Goal: Communication & Community: Share content

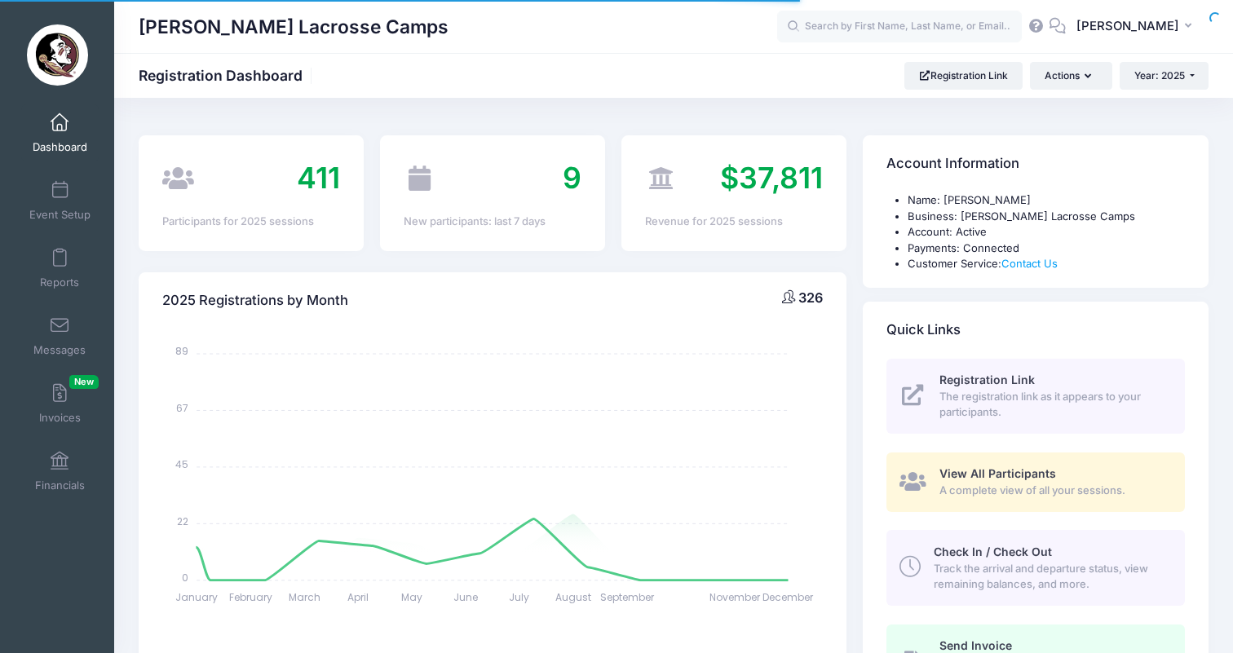
select select
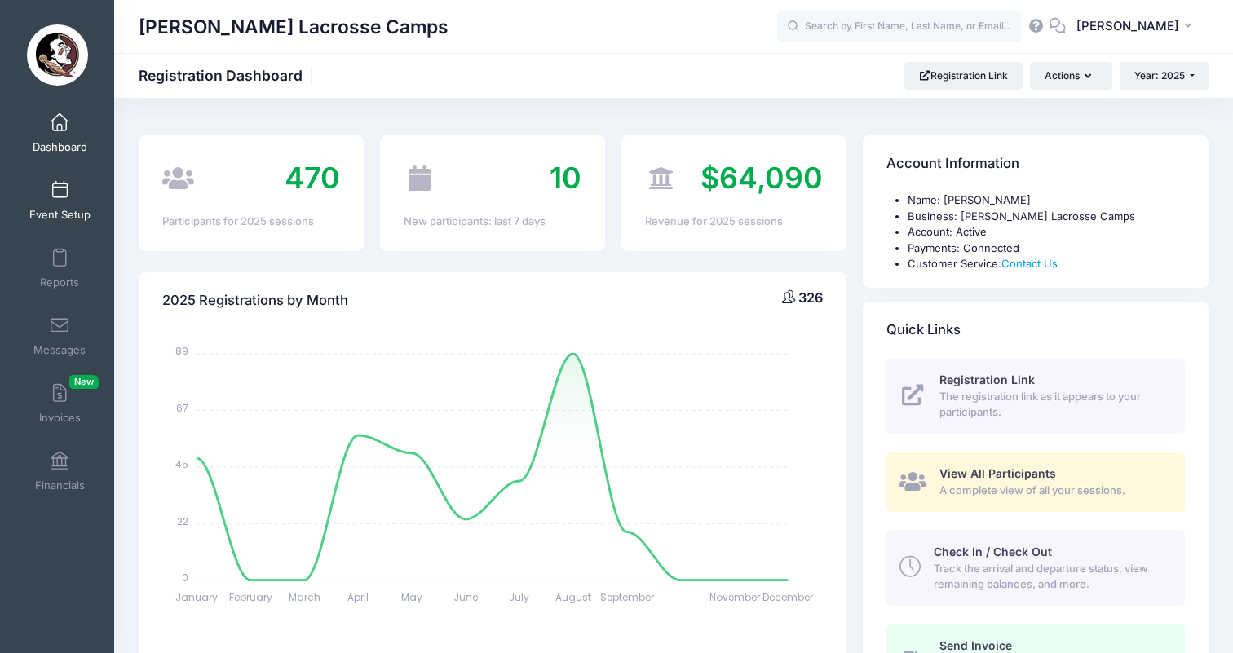
click at [59, 209] on span "Event Setup" at bounding box center [59, 215] width 61 height 14
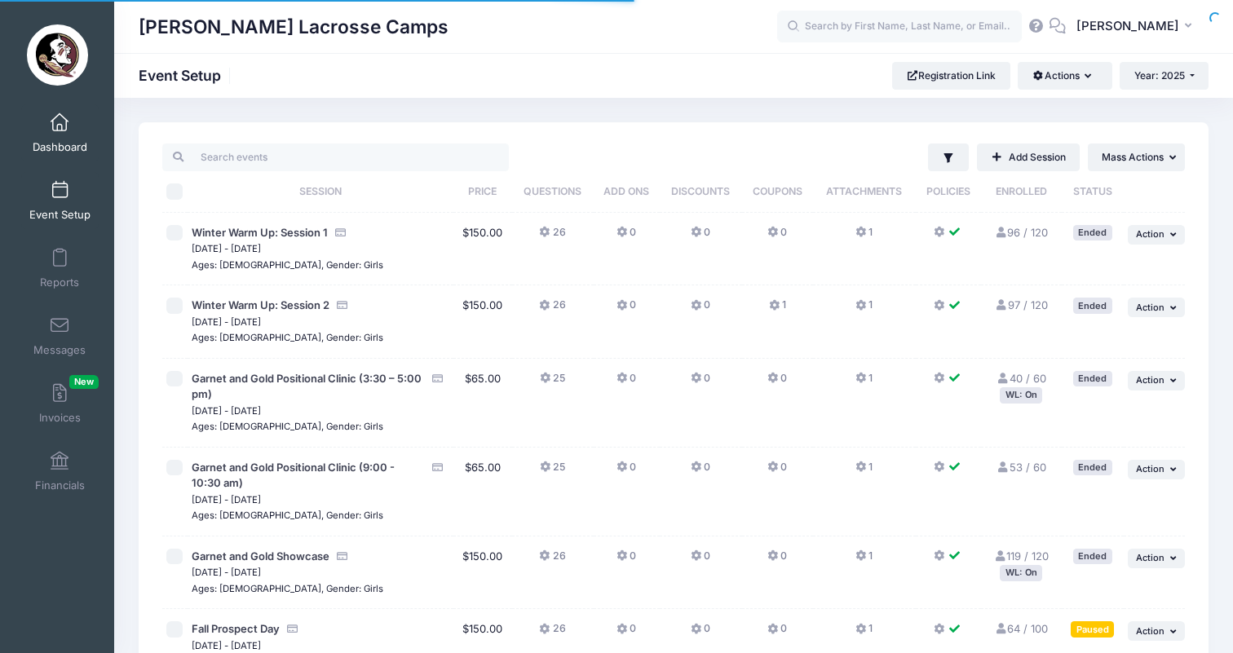
click at [64, 148] on span "Dashboard" at bounding box center [60, 147] width 55 height 14
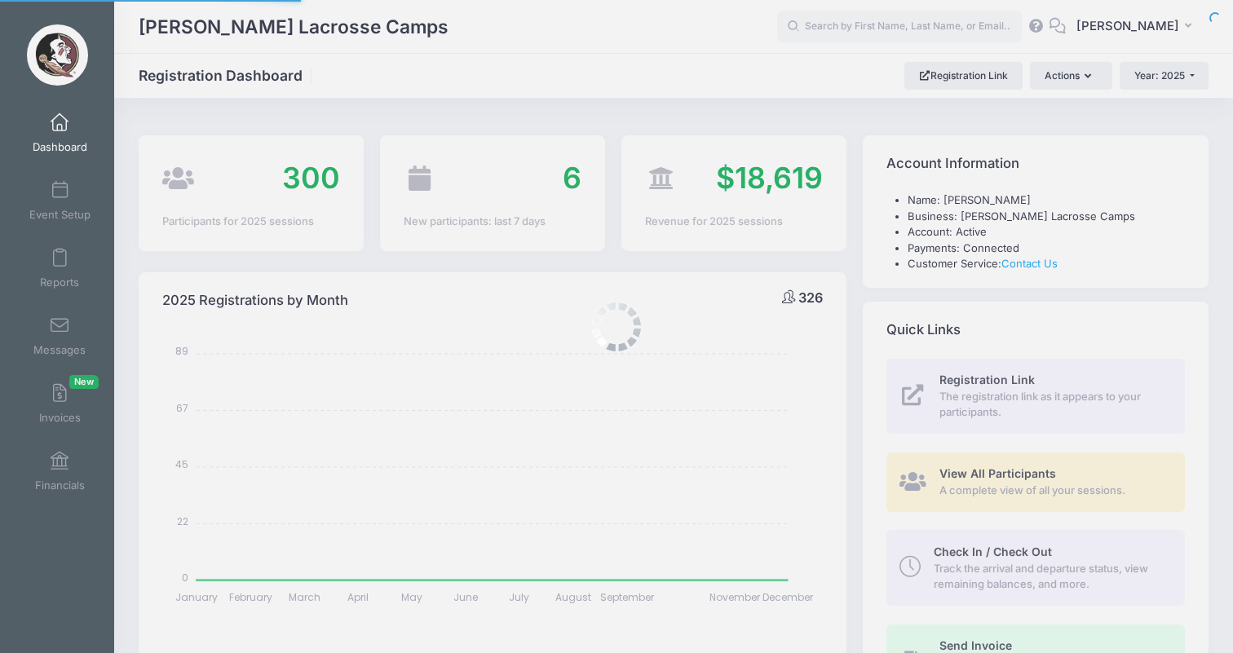
select select
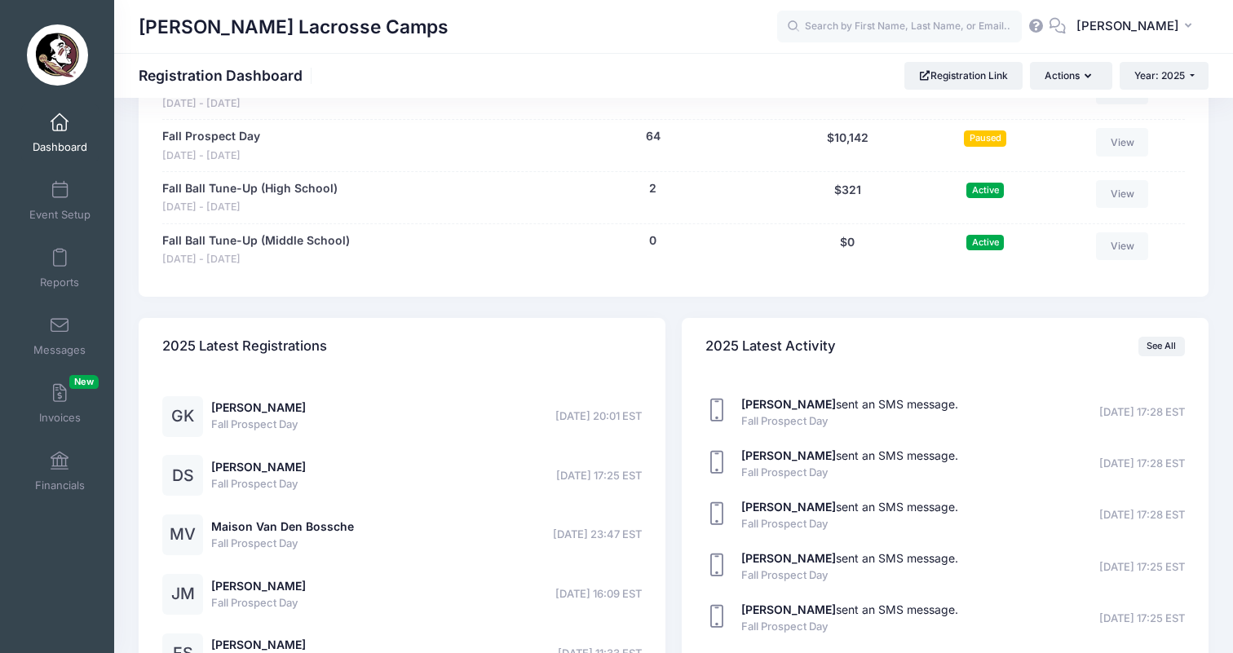
scroll to position [1023, 0]
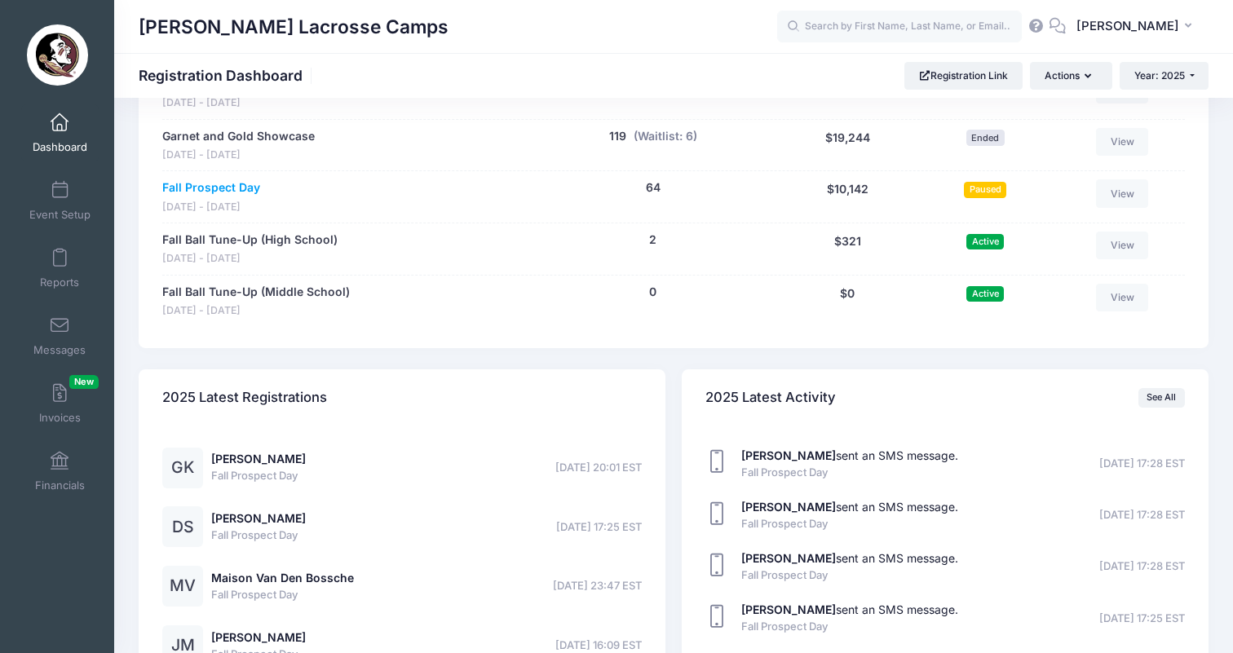
click at [237, 179] on link "Fall Prospect Day" at bounding box center [211, 187] width 98 height 17
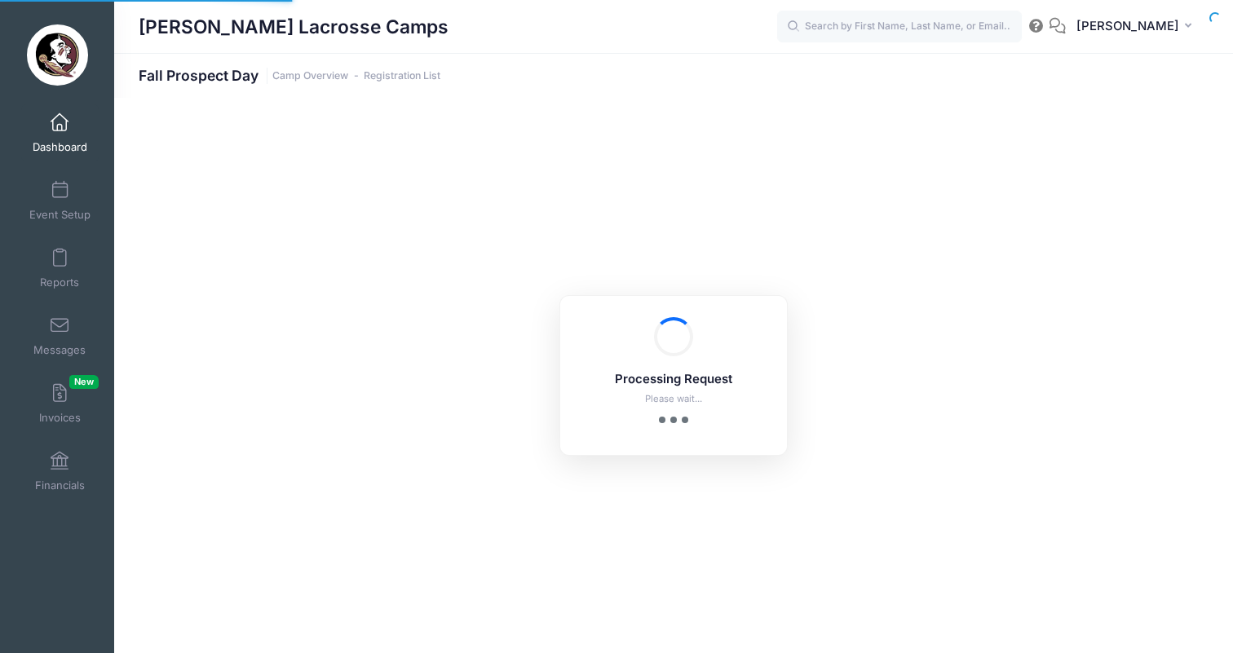
select select "10"
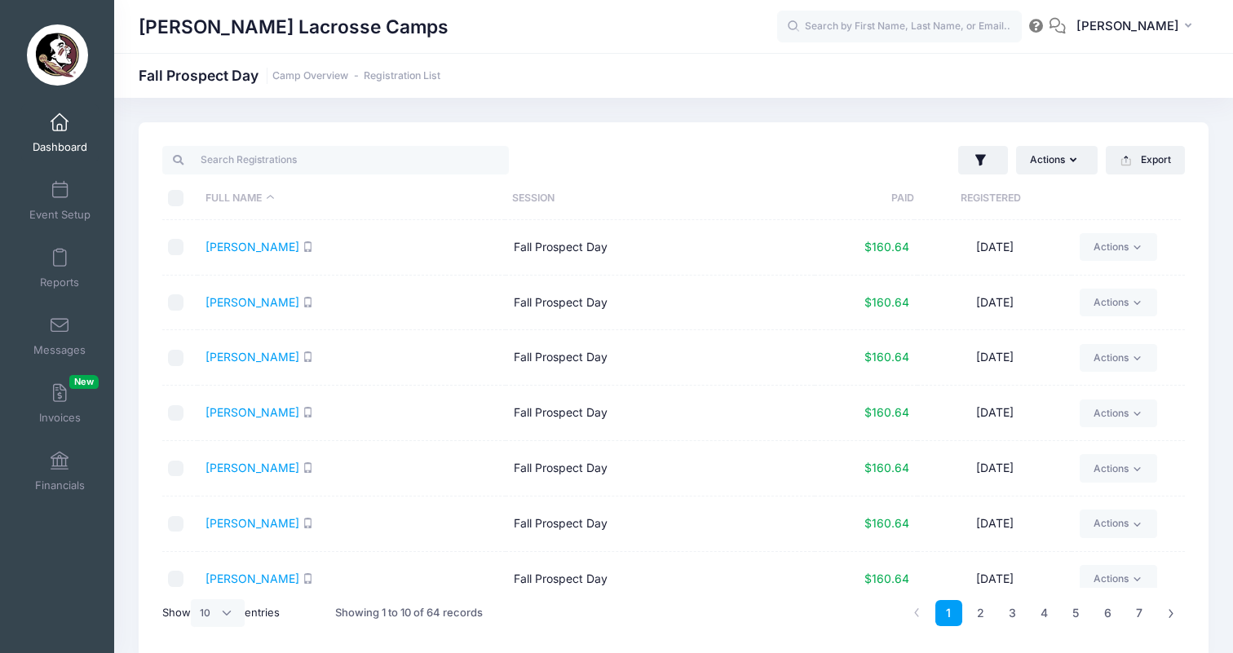
click at [179, 199] on input "\a \a \a \a" at bounding box center [176, 198] width 16 height 16
checkbox input "true"
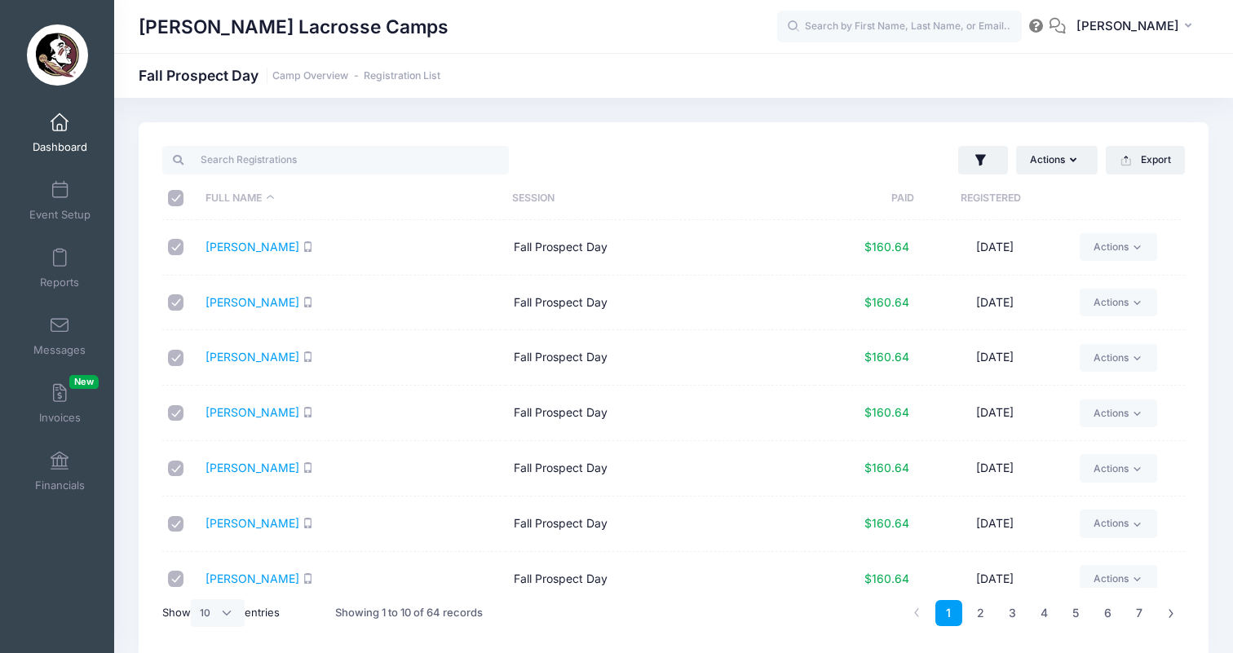
checkbox input "true"
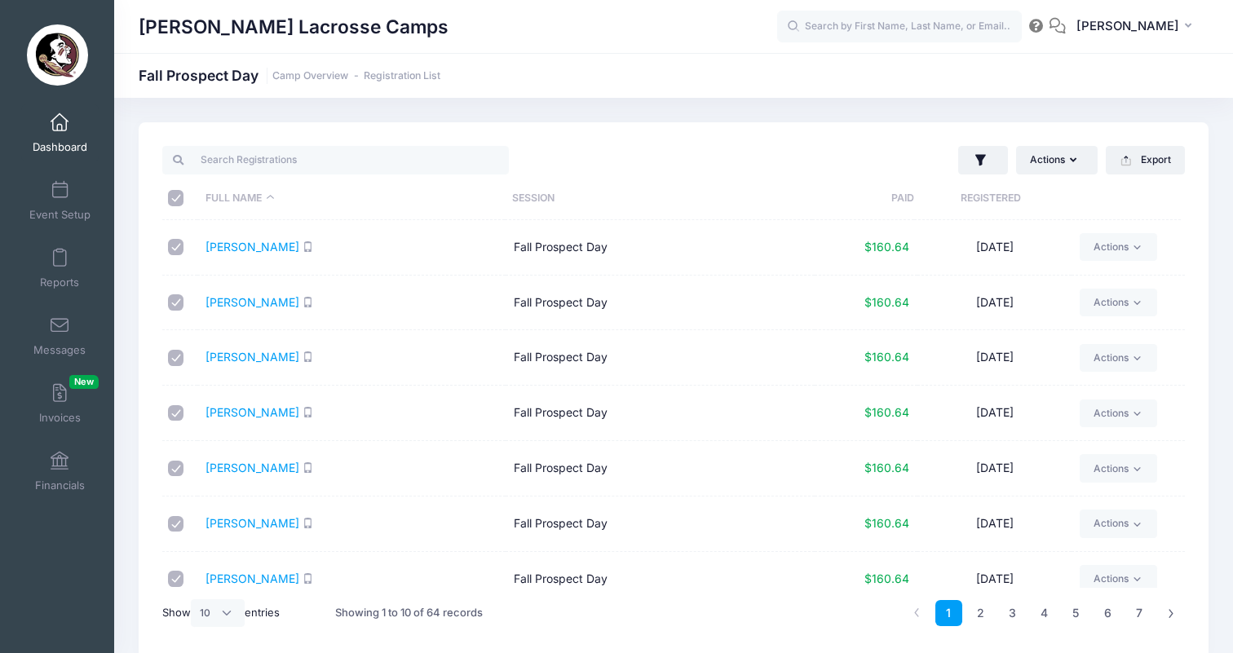
checkbox input "true"
select select "50"
click at [177, 195] on input "\a \a \a \a" at bounding box center [176, 198] width 16 height 16
checkbox input "false"
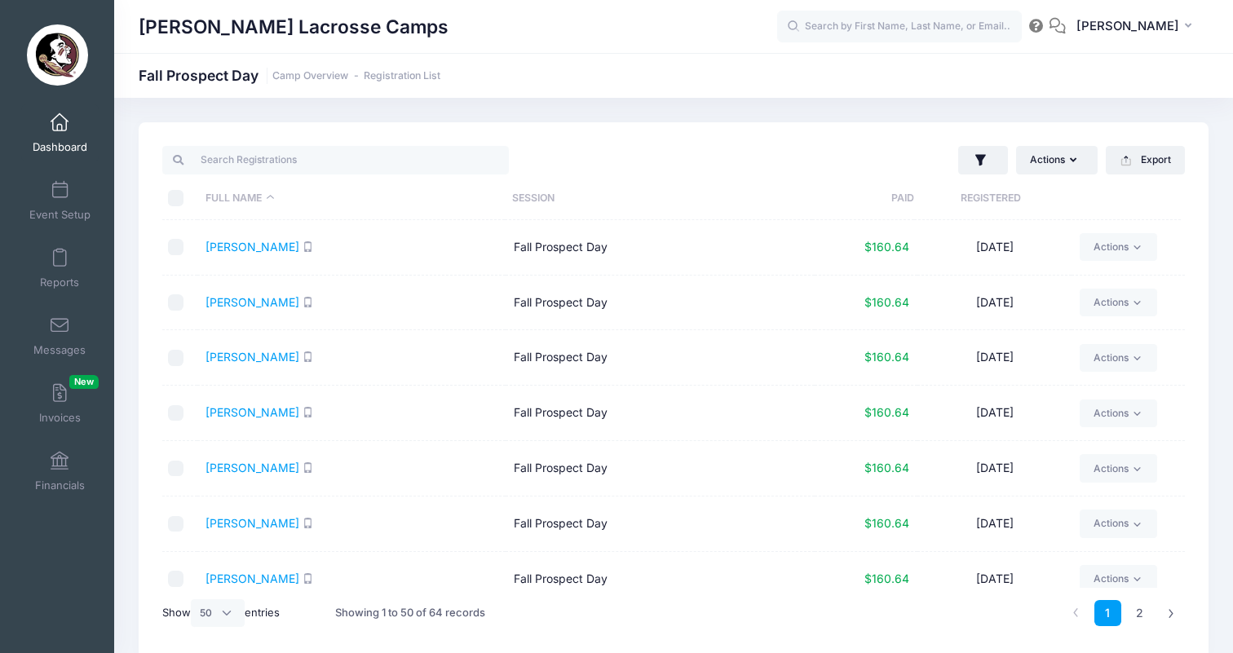
checkbox input "false"
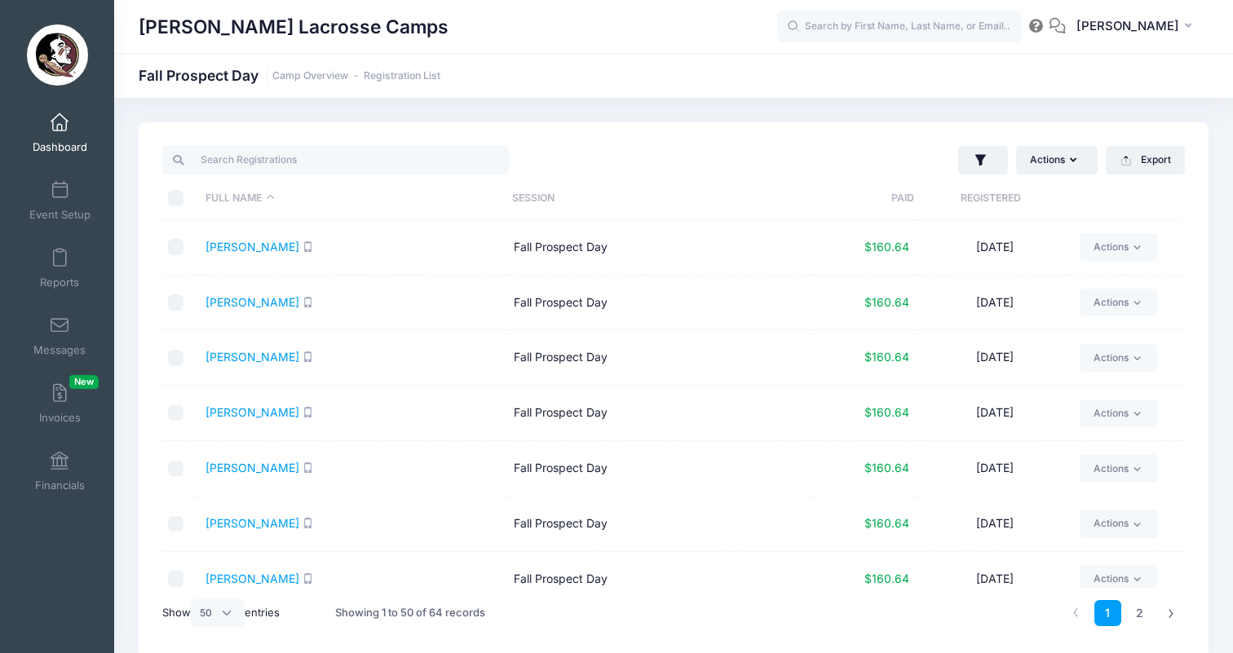
checkbox input "false"
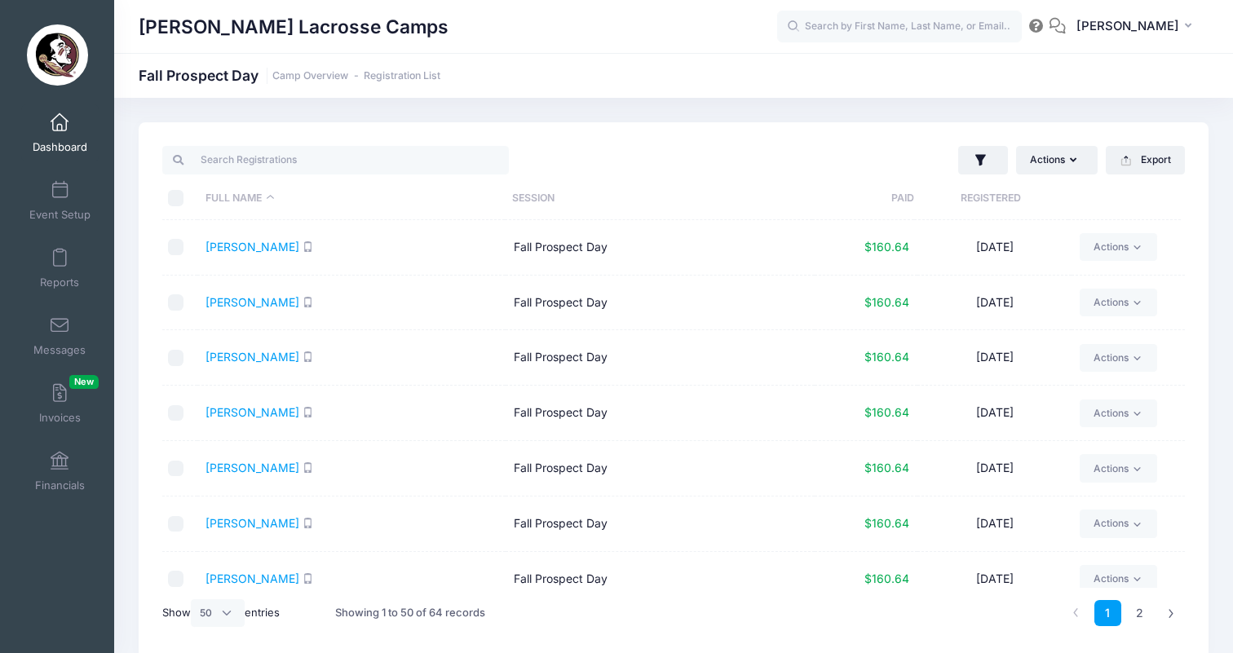
click at [177, 195] on input "\a \a \a \a" at bounding box center [176, 198] width 16 height 16
checkbox input "true"
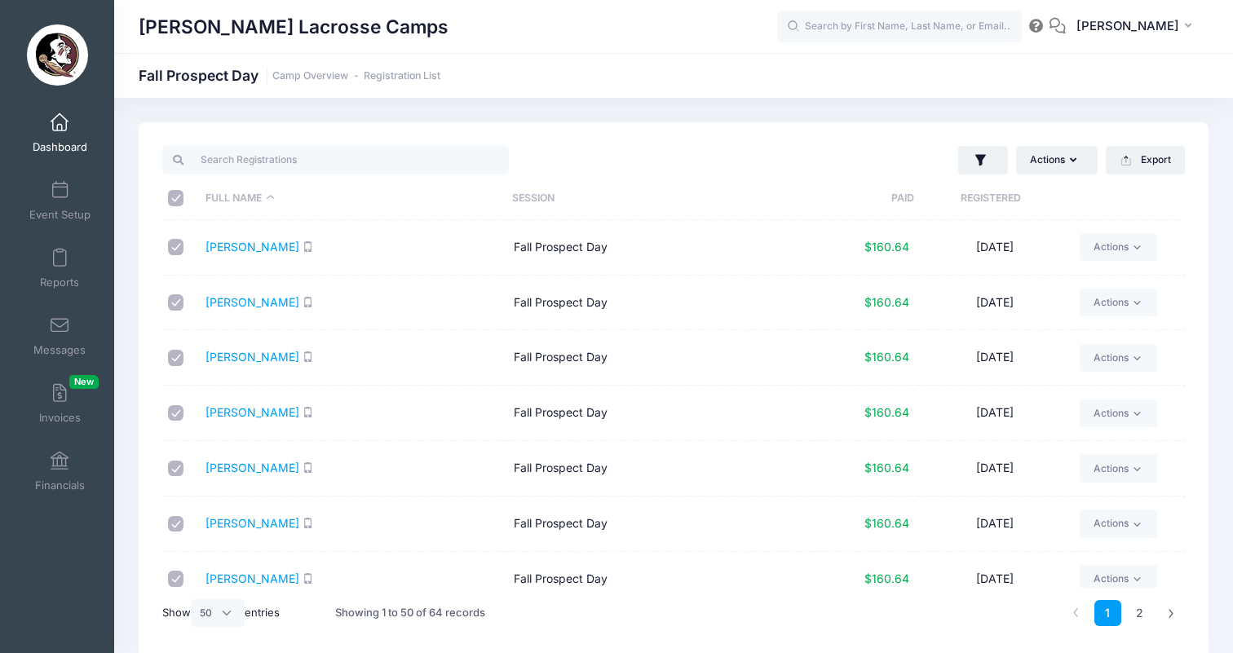
checkbox input "true"
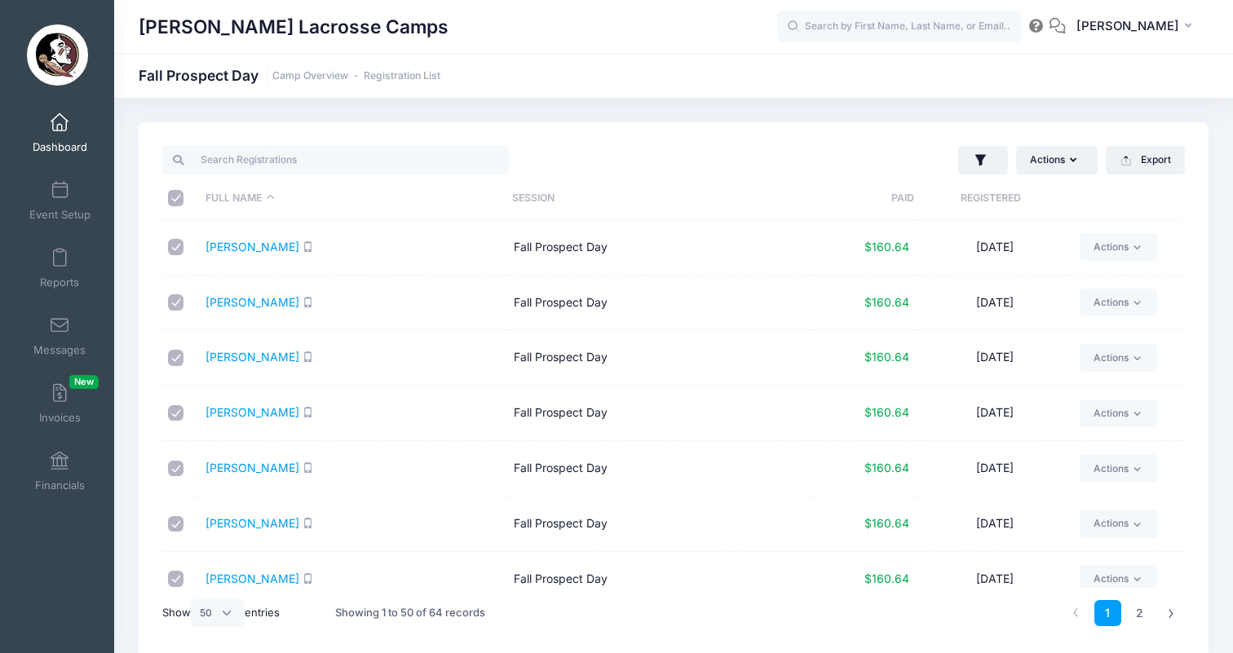
checkbox input "true"
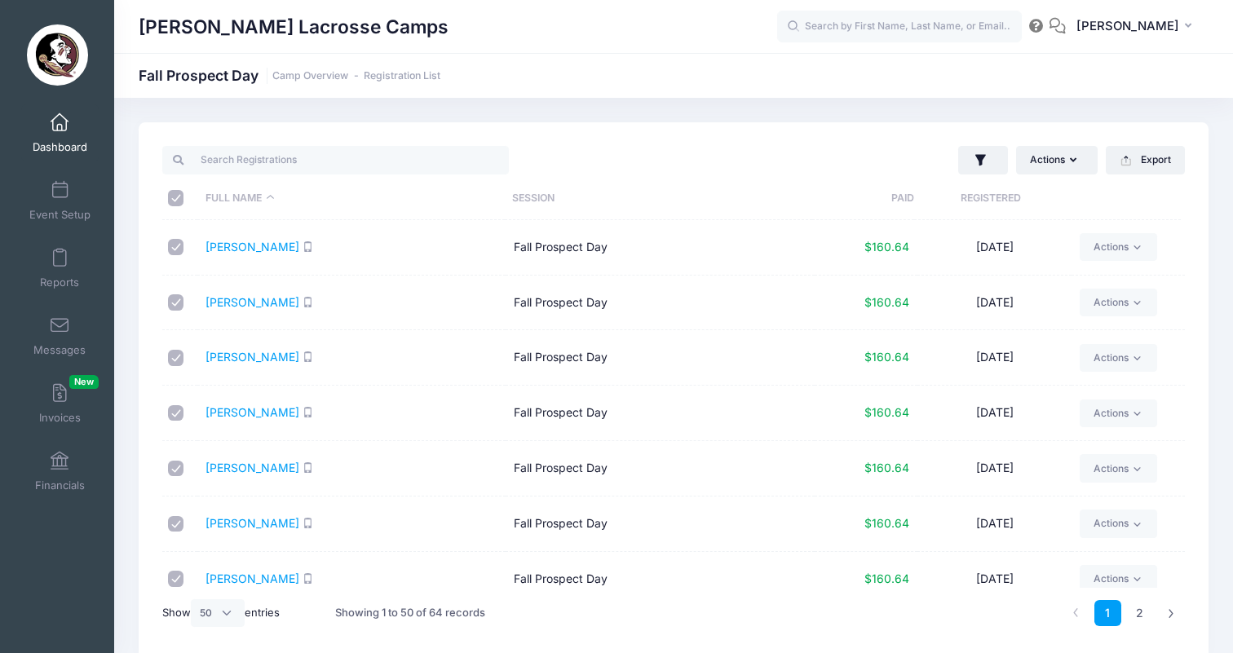
checkbox input "true"
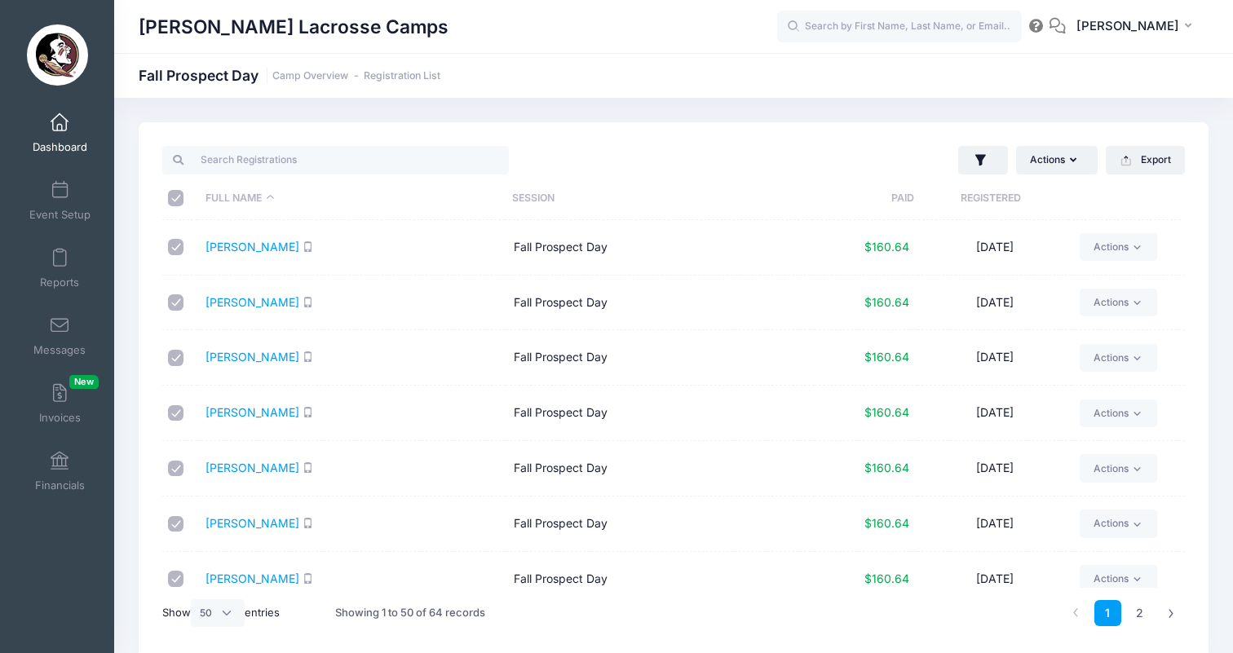
checkbox input "true"
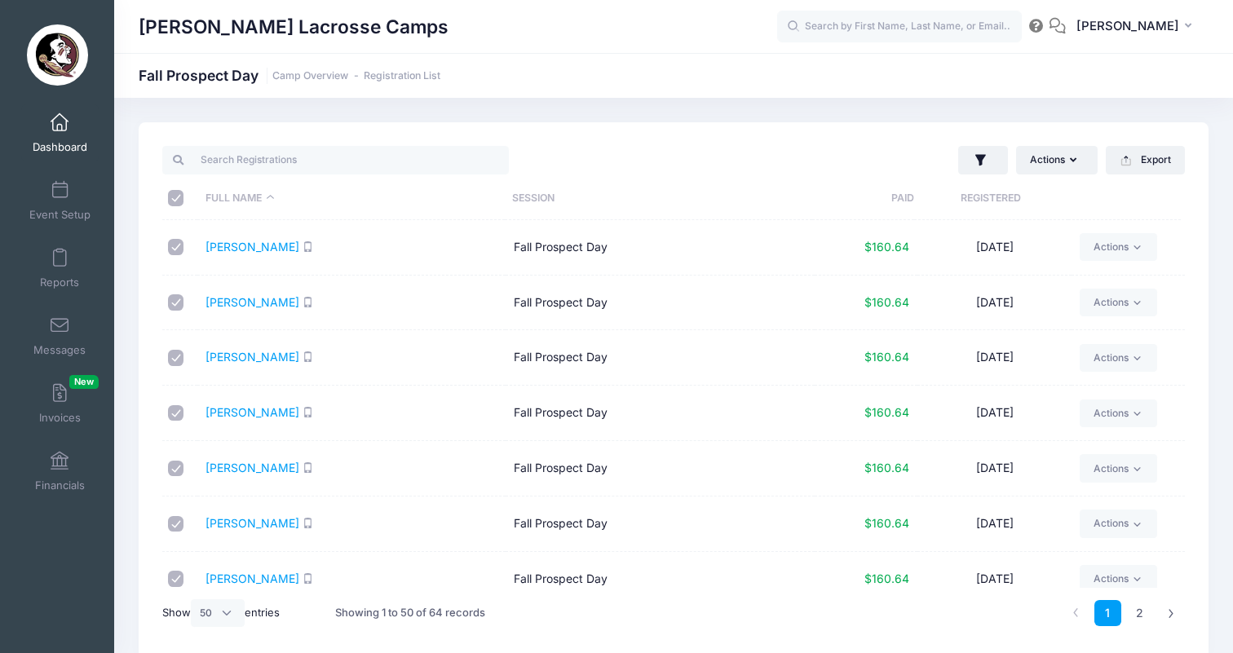
checkbox input "true"
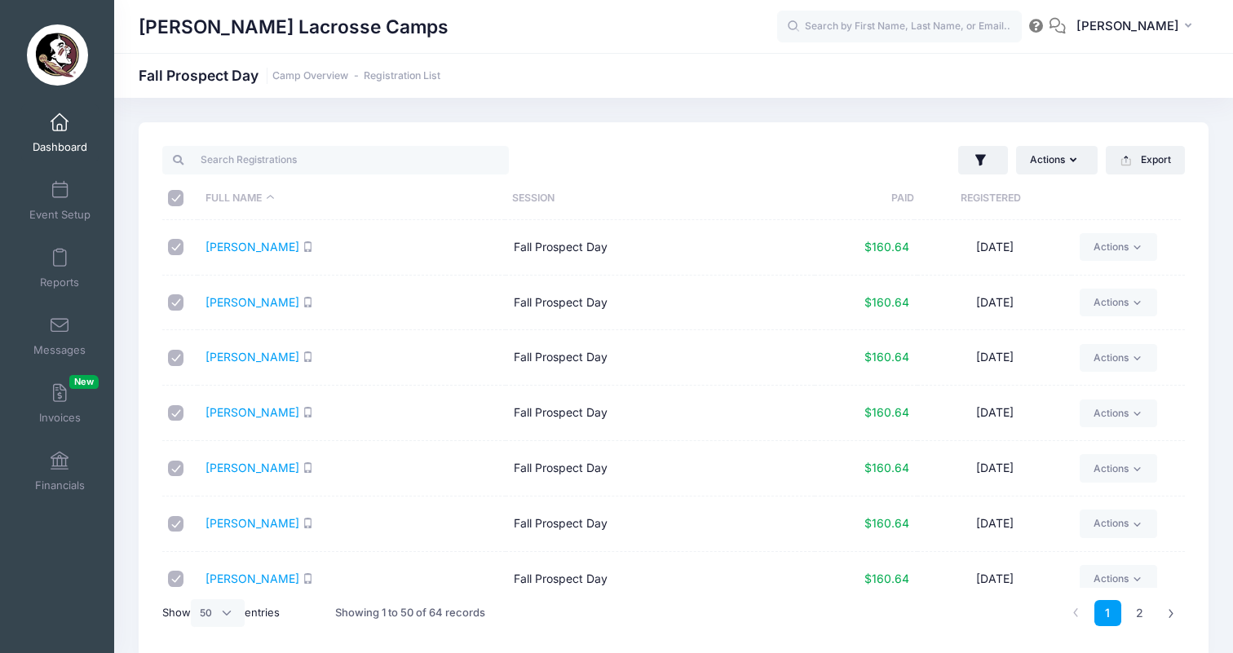
checkbox input "true"
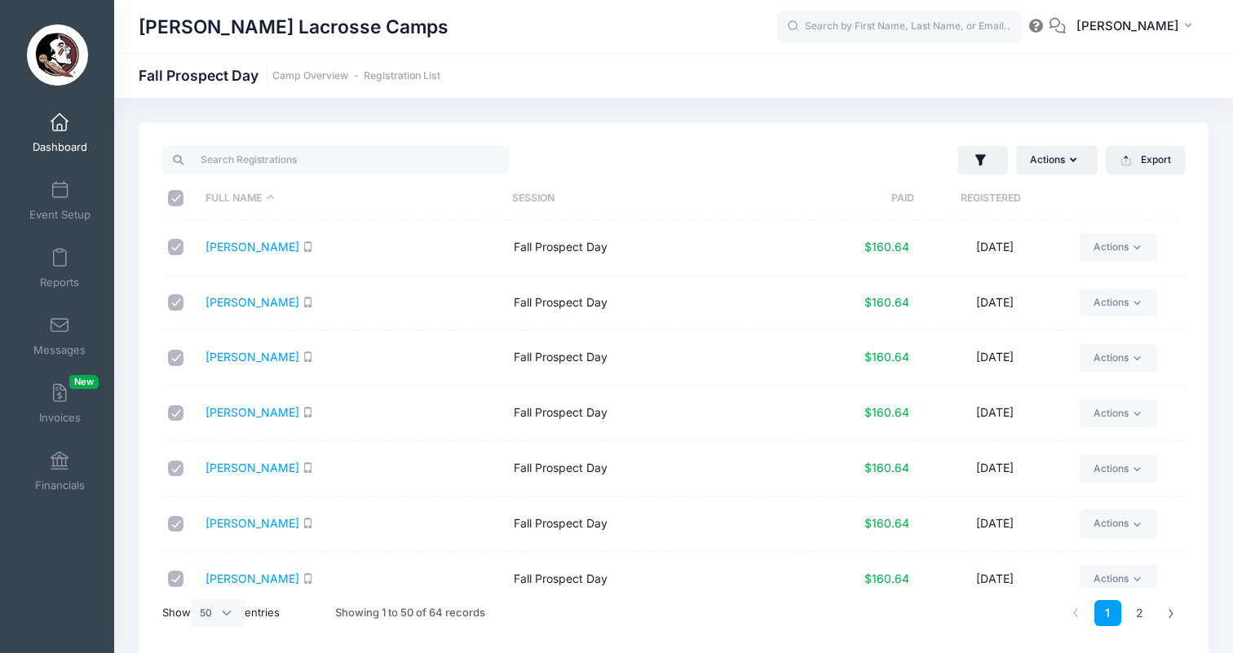
checkbox input "true"
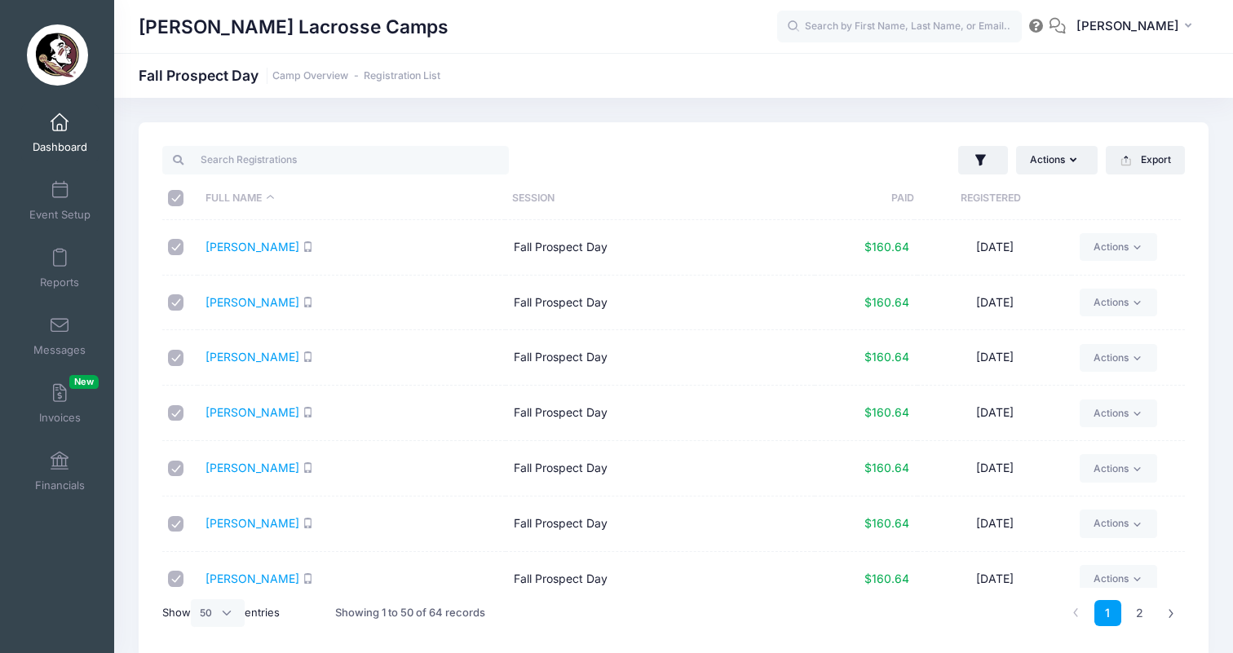
checkbox input "true"
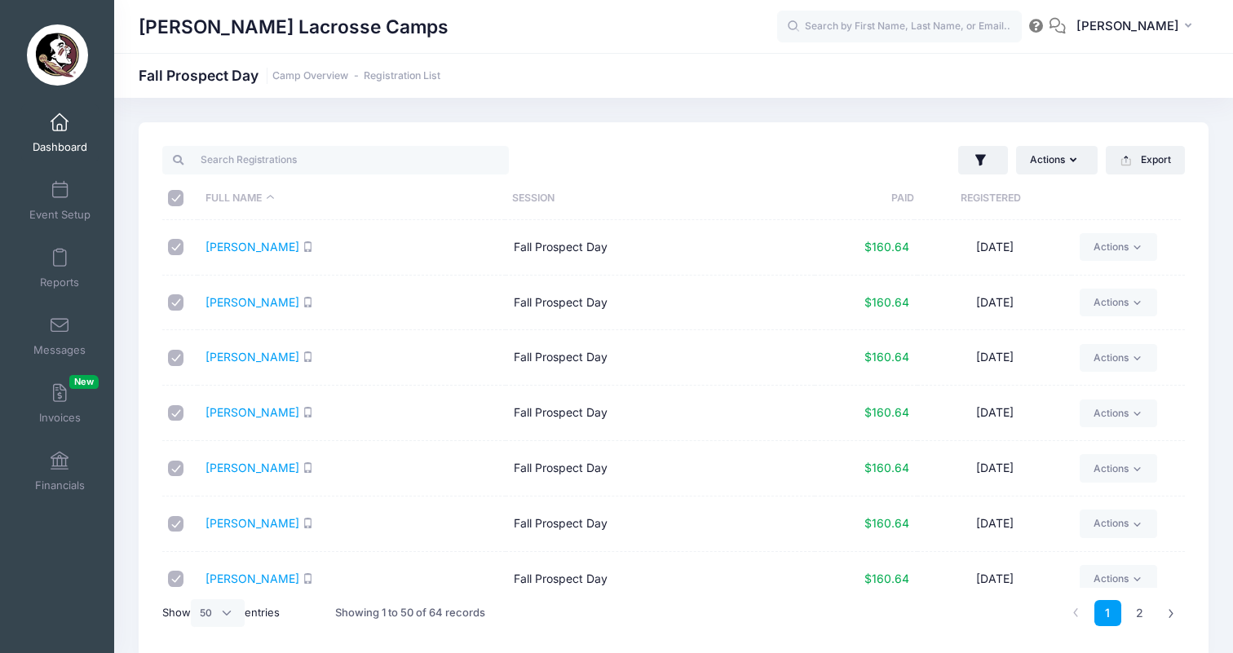
checkbox input "true"
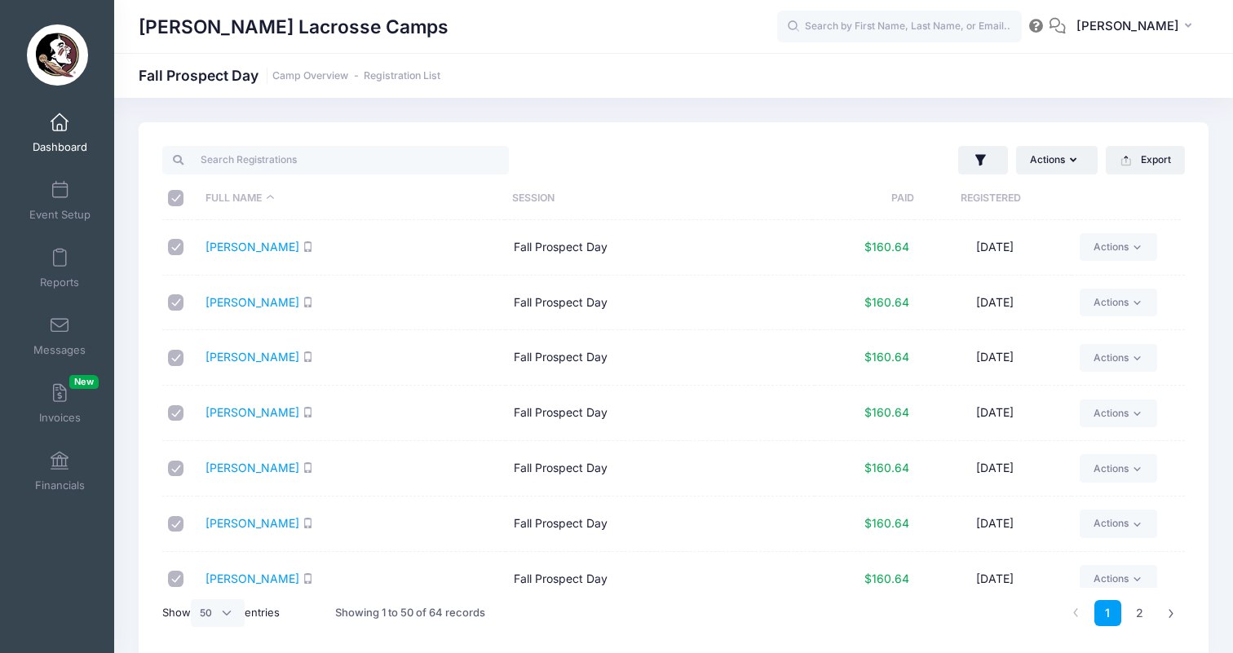
checkbox input "true"
click at [1138, 608] on link "2" at bounding box center [1139, 613] width 27 height 27
click at [174, 241] on input "checkbox" at bounding box center [176, 247] width 16 height 16
checkbox input "true"
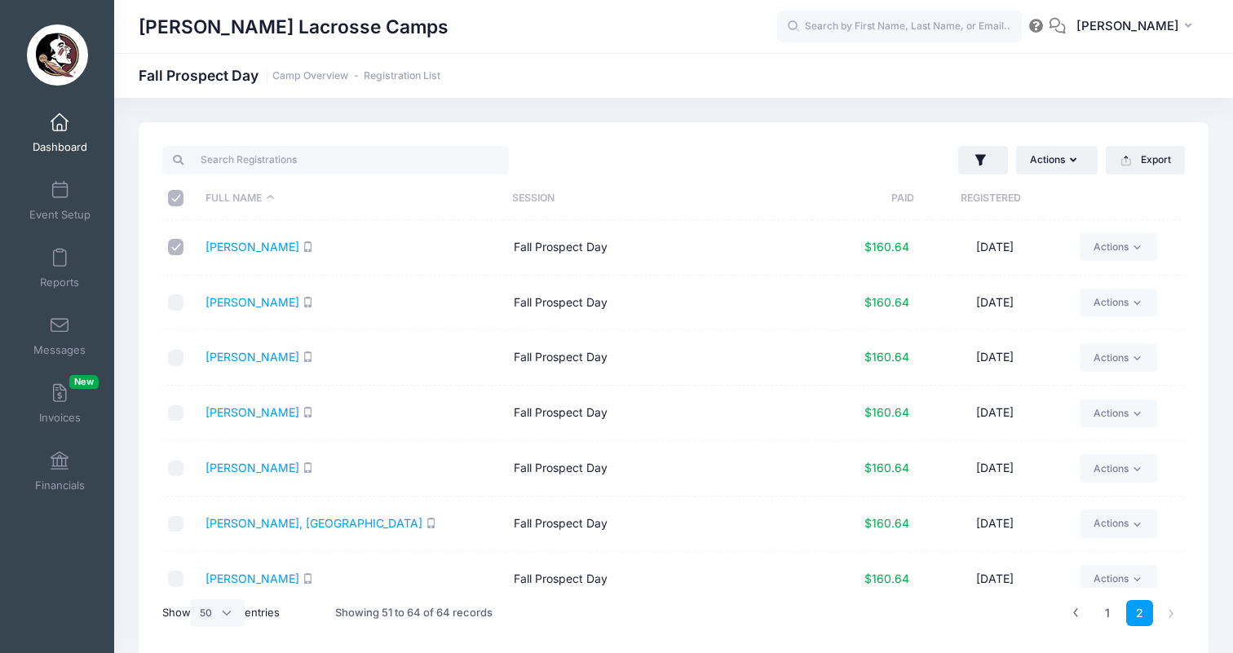
click at [179, 205] on input "\a \a \a \a" at bounding box center [176, 198] width 16 height 16
checkbox input "false"
click at [179, 205] on input "\a \a \a \a" at bounding box center [176, 198] width 16 height 16
checkbox input "true"
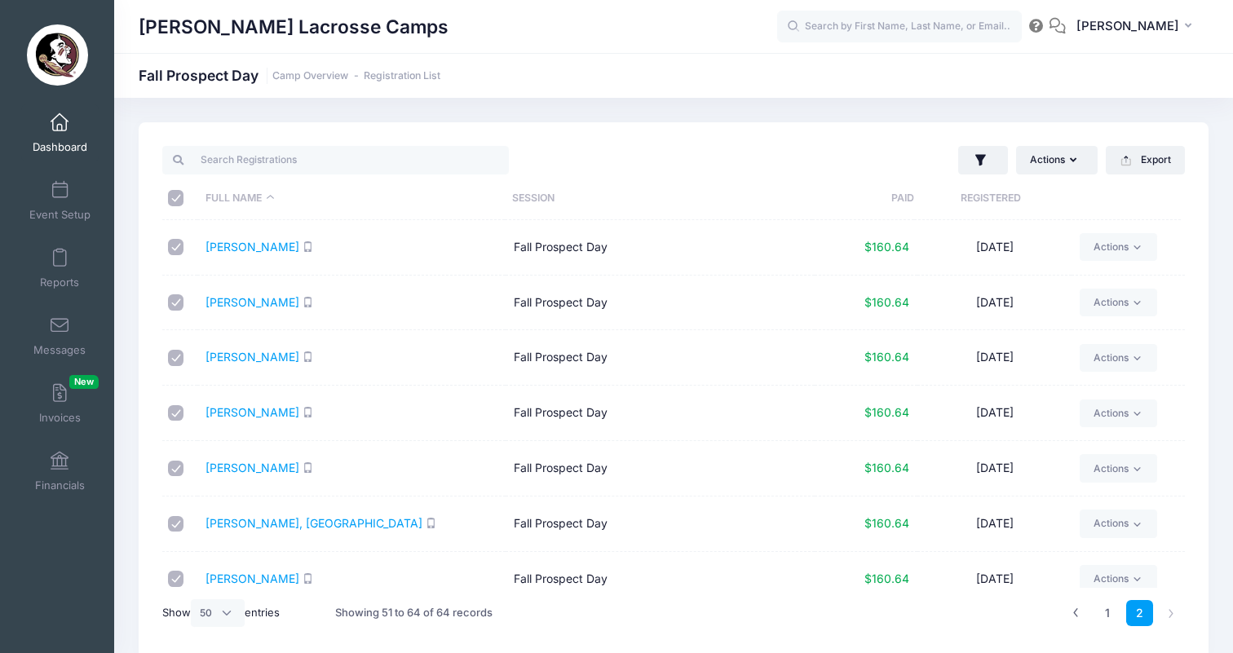
checkbox input "true"
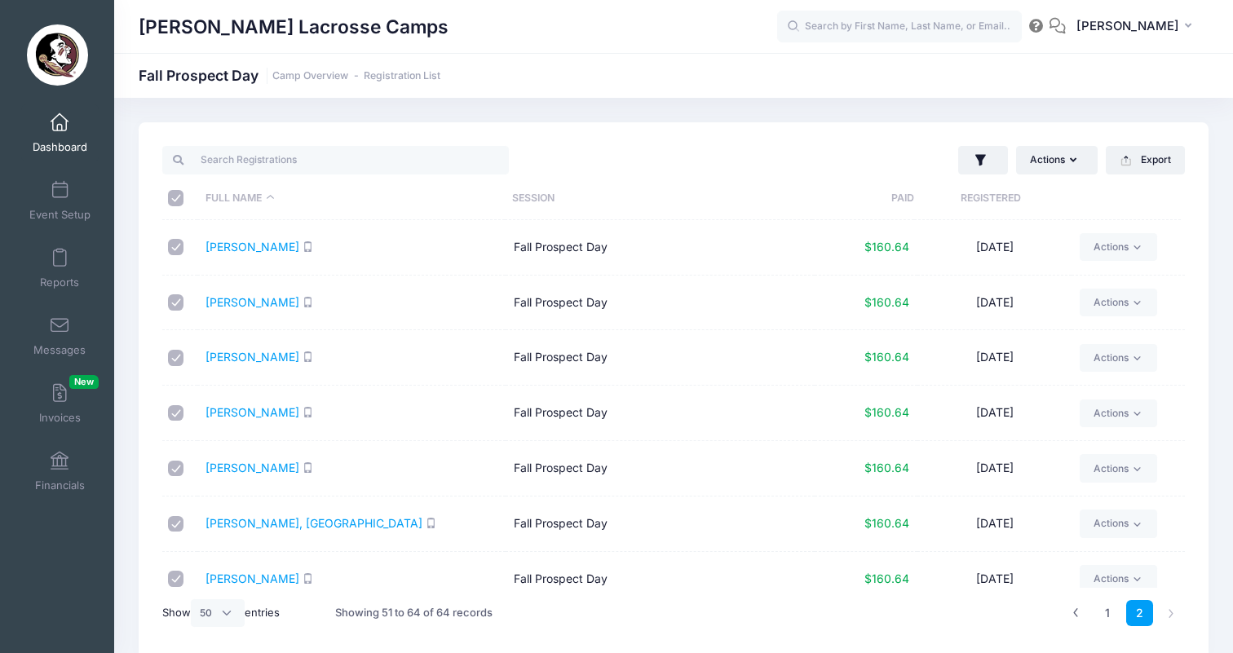
checkbox input "true"
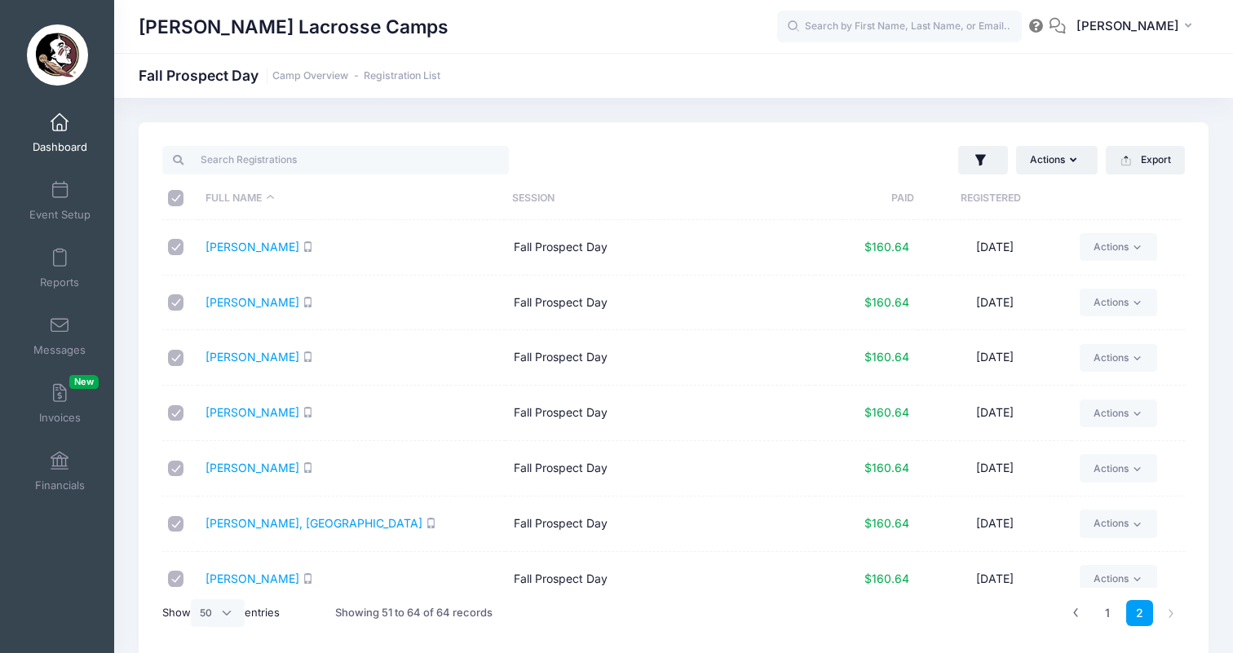
checkbox input "true"
click at [1114, 615] on link "1" at bounding box center [1107, 613] width 27 height 27
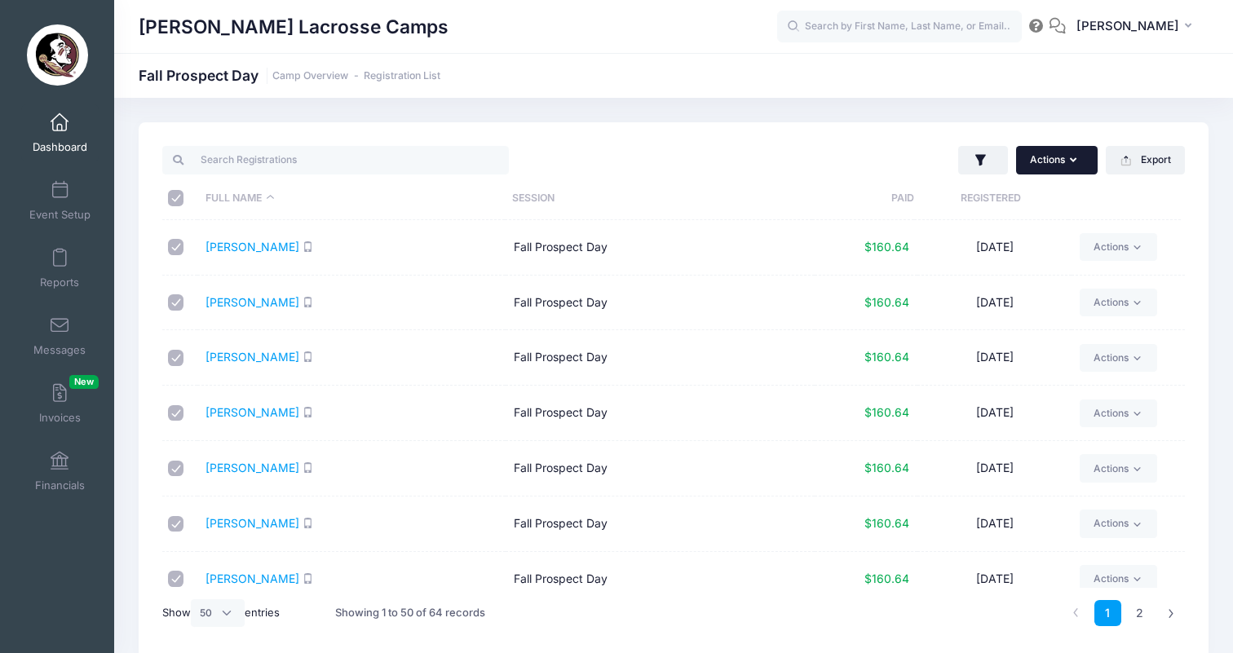
click at [1080, 158] on button "Actions" at bounding box center [1057, 160] width 82 height 28
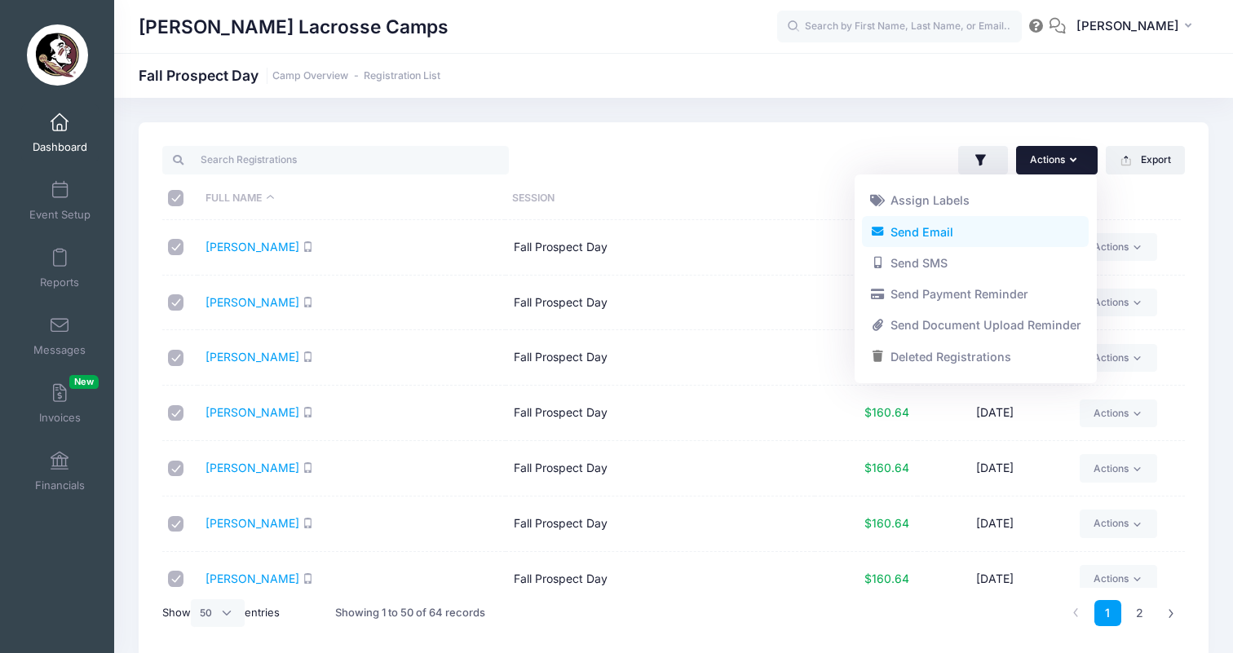
click at [990, 228] on link "Send Email" at bounding box center [975, 231] width 227 height 31
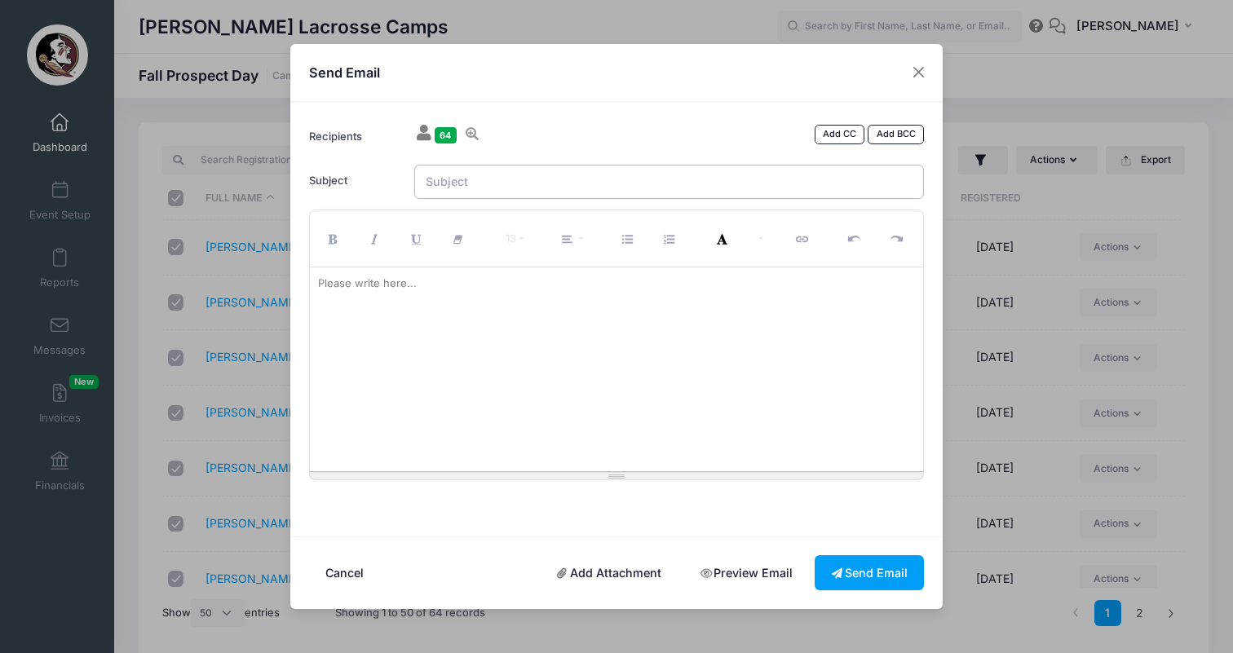
click at [738, 189] on input "Subject" at bounding box center [669, 182] width 510 height 35
type input "Correct camp map"
click at [548, 327] on div at bounding box center [617, 369] width 614 height 204
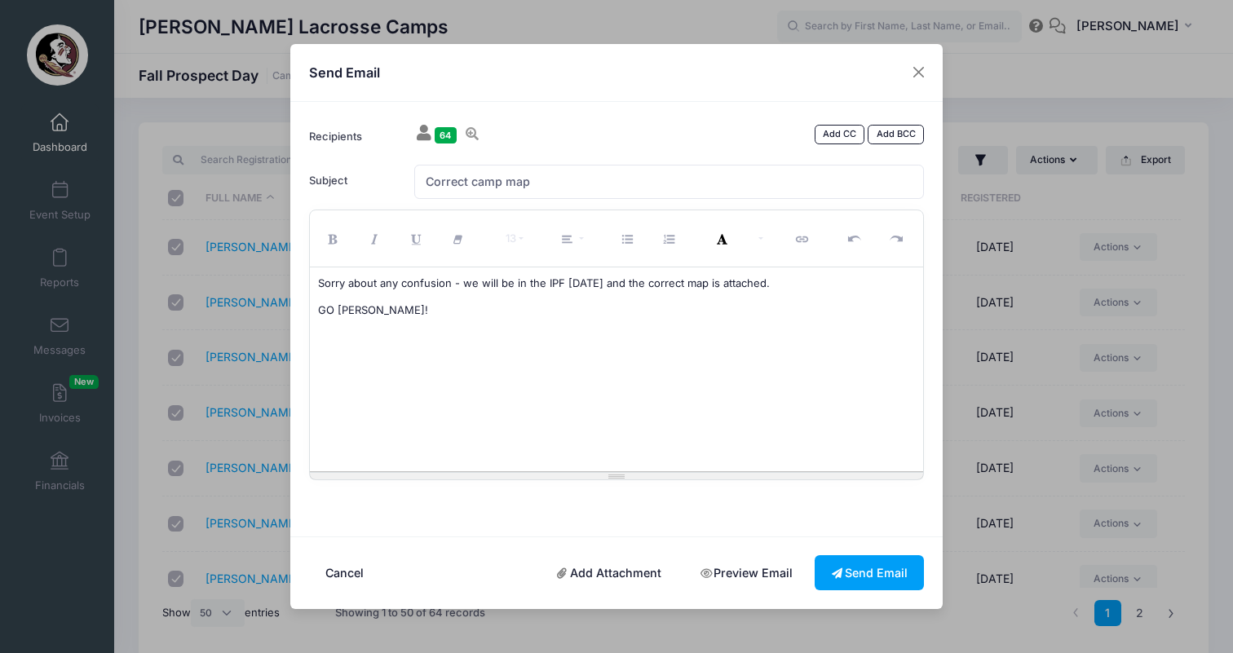
click at [598, 573] on link "Add Attachment" at bounding box center [610, 572] width 138 height 35
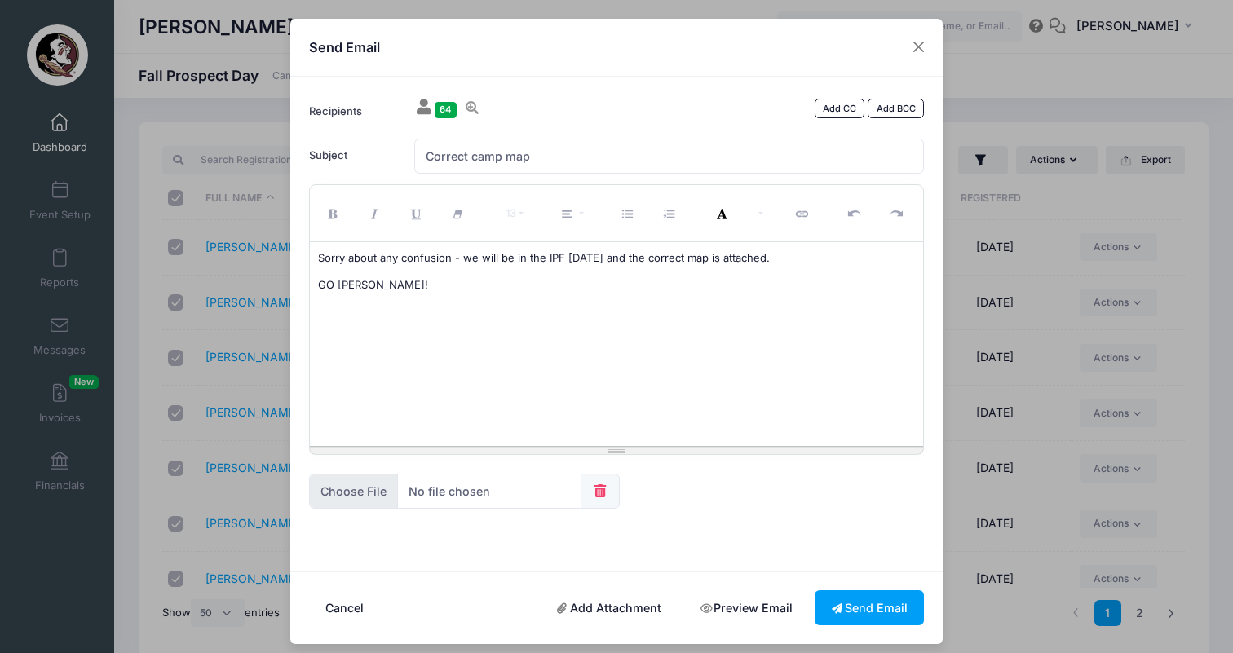
click at [351, 484] on input "file" at bounding box center [445, 491] width 272 height 35
type input "C:\fakepath\IPF camp.pdf"
click at [839, 599] on button "Send Email" at bounding box center [869, 607] width 109 height 35
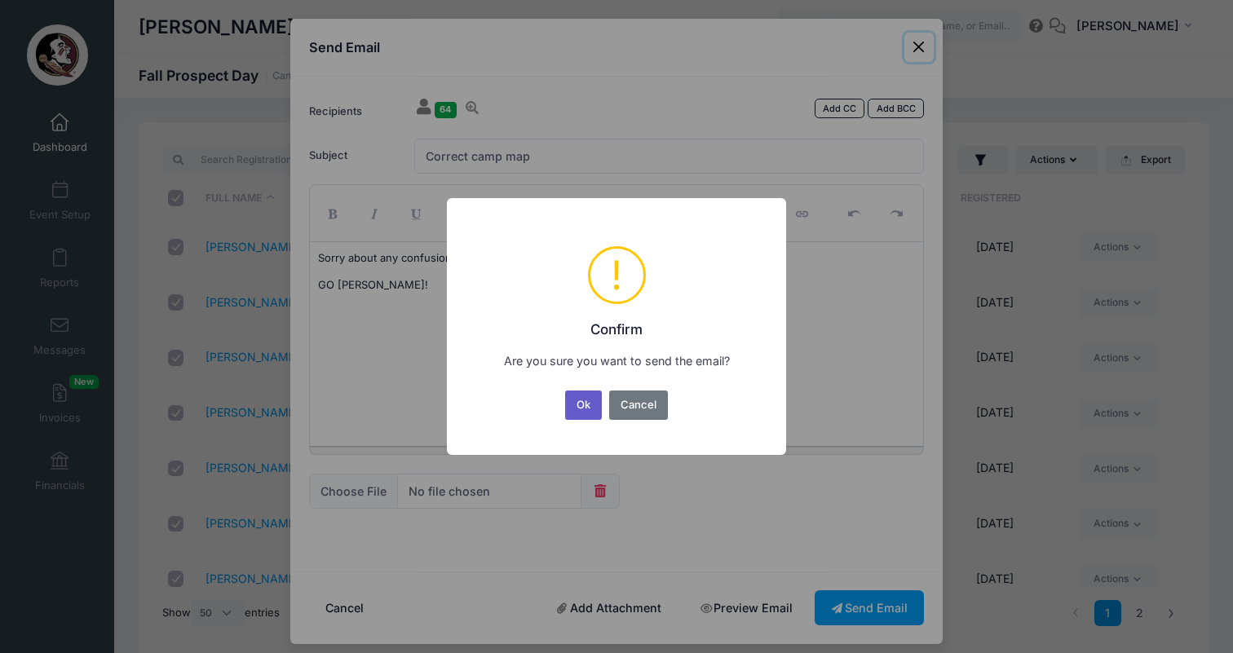
click at [578, 406] on button "Ok" at bounding box center [584, 405] width 38 height 29
